Goal: Task Accomplishment & Management: Manage account settings

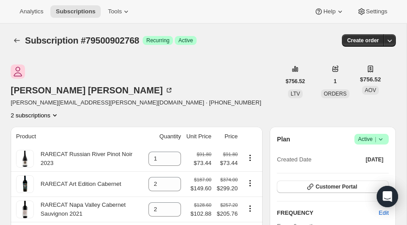
scroll to position [63, 0]
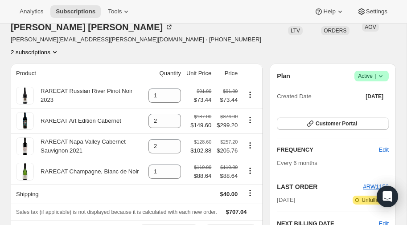
click at [59, 48] on icon "Product actions" at bounding box center [54, 52] width 9 height 9
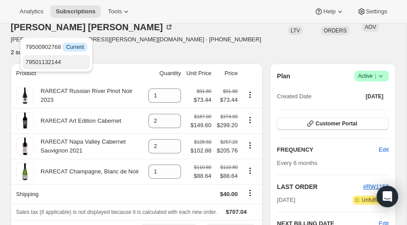
click at [57, 59] on span "79501132144" at bounding box center [43, 62] width 36 height 7
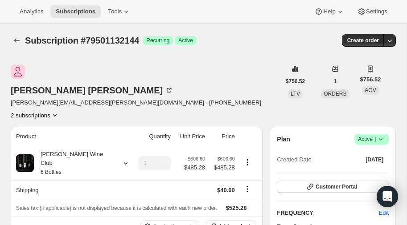
click at [59, 111] on icon "Product actions" at bounding box center [54, 115] width 9 height 9
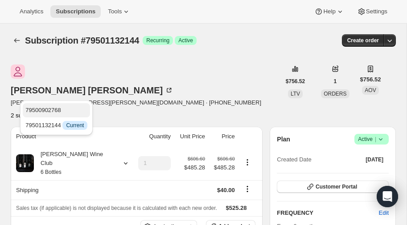
click at [46, 110] on span "79500902768" at bounding box center [43, 110] width 36 height 7
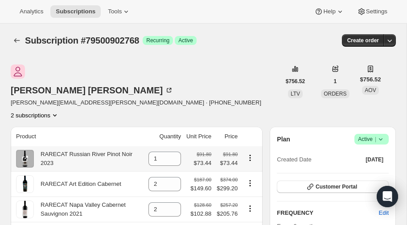
click at [251, 154] on icon "Product actions" at bounding box center [249, 158] width 9 height 9
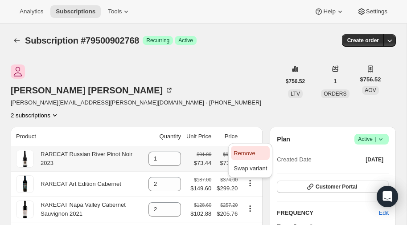
click at [245, 153] on span "Remove" at bounding box center [243, 153] width 21 height 7
type input "0"
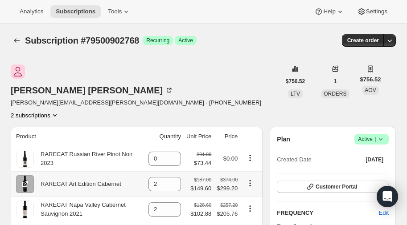
click at [249, 179] on icon "Product actions" at bounding box center [249, 183] width 9 height 9
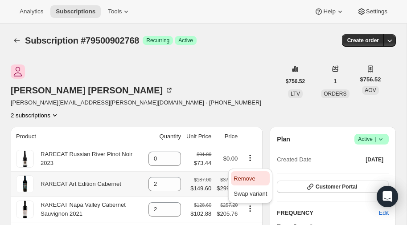
click at [242, 175] on span "Remove" at bounding box center [243, 178] width 21 height 7
type input "0"
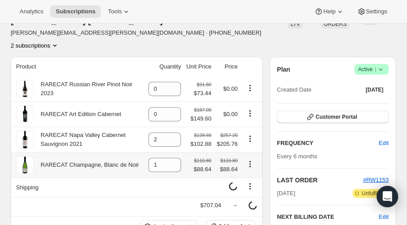
scroll to position [78, 0]
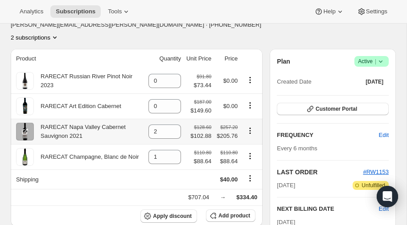
click at [249, 126] on icon "Product actions" at bounding box center [249, 130] width 9 height 9
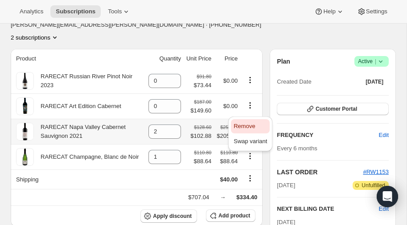
click at [242, 124] on span "Remove" at bounding box center [243, 126] width 21 height 7
type input "0"
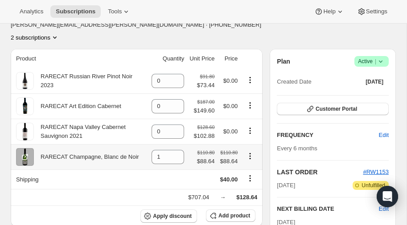
click at [249, 152] on icon "Product actions" at bounding box center [249, 156] width 9 height 9
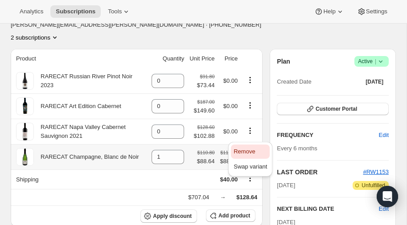
click at [243, 148] on span "Remove" at bounding box center [243, 151] width 21 height 7
type input "0"
click at [249, 174] on icon "Shipping actions" at bounding box center [249, 178] width 9 height 9
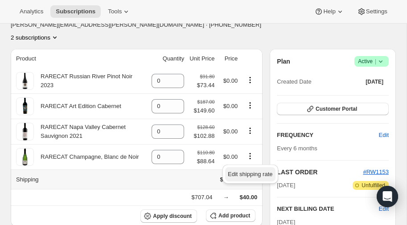
click at [244, 173] on span "Edit shipping rate" at bounding box center [250, 174] width 45 height 7
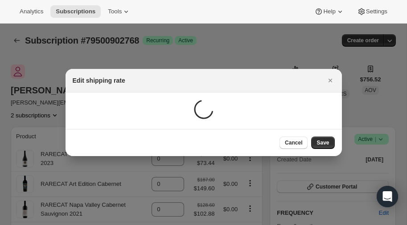
scroll to position [0, 0]
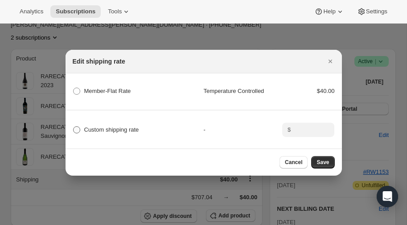
click at [77, 127] on span ":r13r:" at bounding box center [76, 129] width 7 height 7
click at [73, 127] on input "Custom shipping rate" at bounding box center [73, 126] width 0 height 0
radio input "true"
click at [310, 131] on input ":r13r:" at bounding box center [307, 130] width 28 height 14
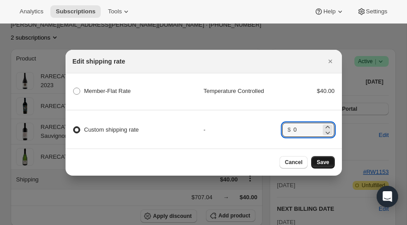
type input "0"
click at [324, 159] on span "Save" at bounding box center [322, 162] width 12 height 7
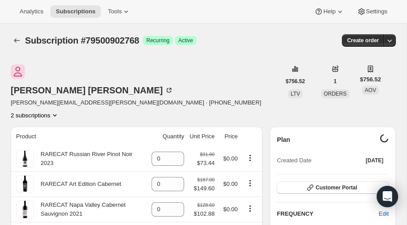
scroll to position [78, 0]
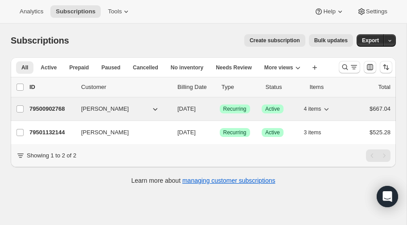
click at [49, 106] on p "79500902768" at bounding box center [51, 109] width 45 height 9
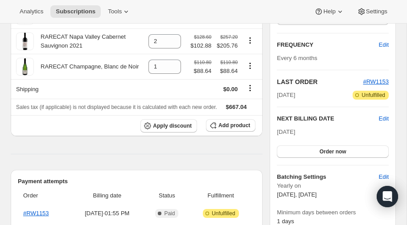
scroll to position [95, 0]
